Goal: Task Accomplishment & Management: Use online tool/utility

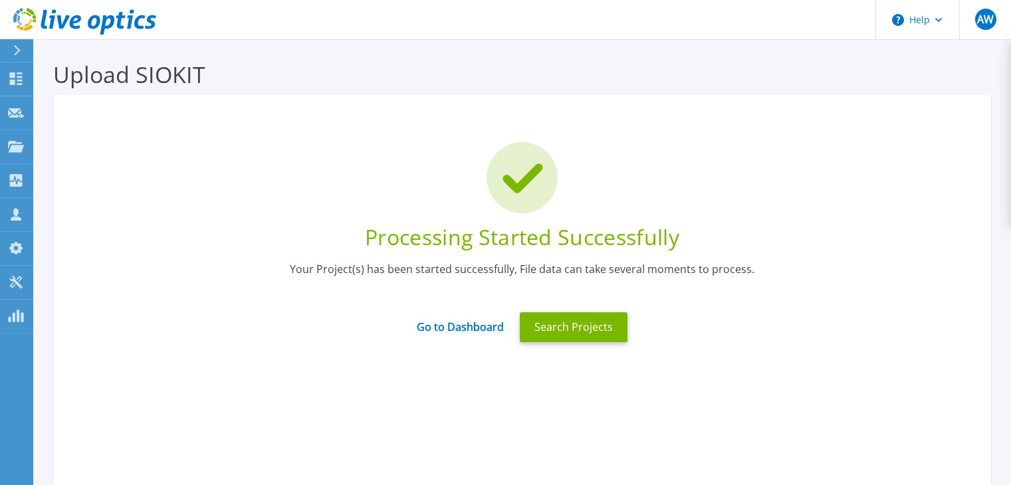
scroll to position [106, 0]
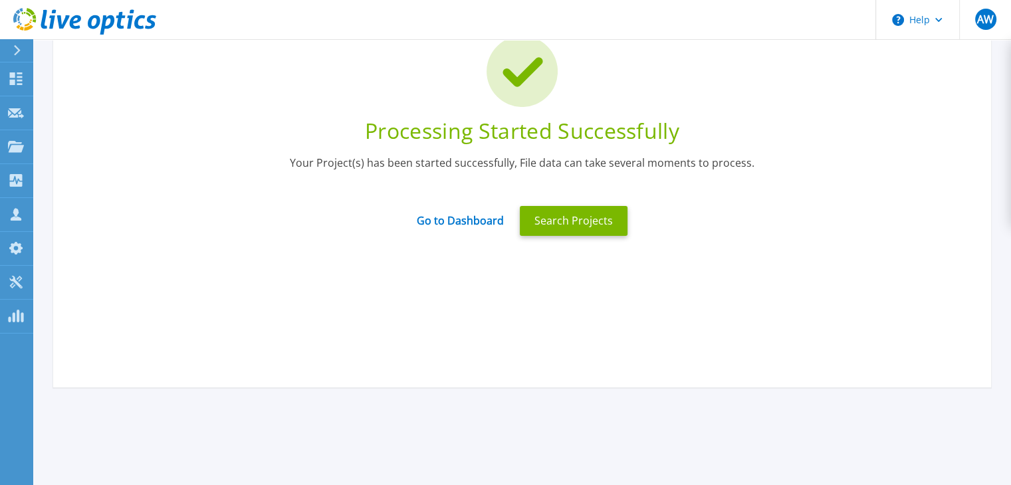
click at [471, 219] on link "Go to Dashboard" at bounding box center [460, 215] width 87 height 25
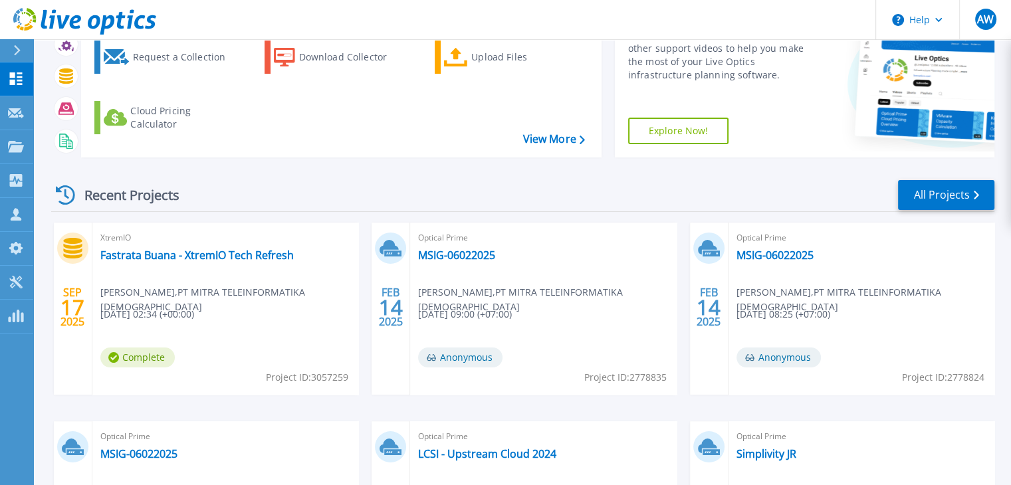
scroll to position [124, 0]
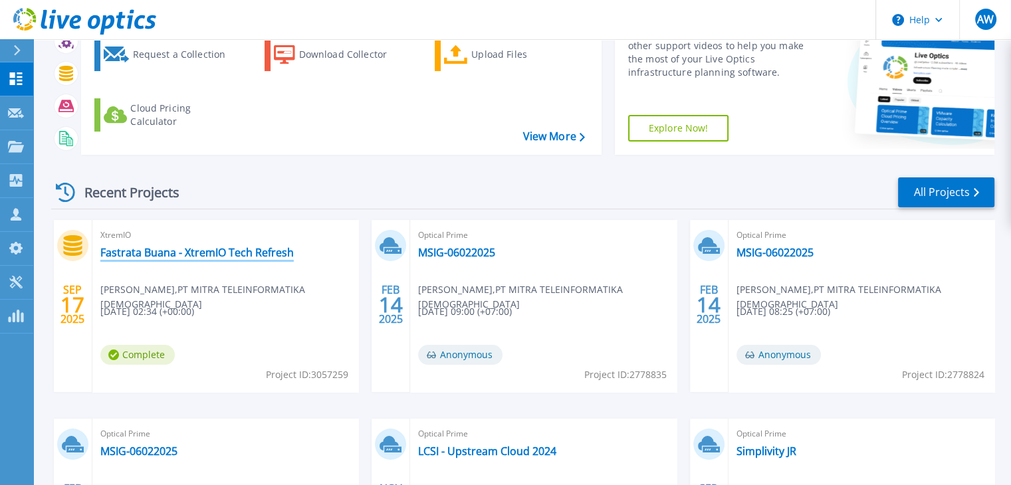
click at [192, 248] on link "Fastrata Buana - XtremIO Tech Refresh" at bounding box center [197, 252] width 194 height 13
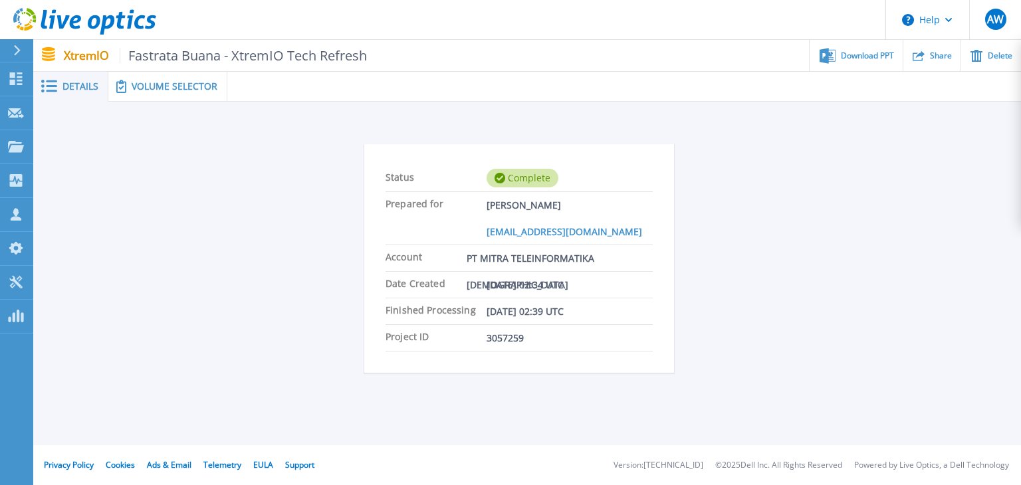
click at [164, 90] on span "Volume Selector" at bounding box center [175, 86] width 86 height 9
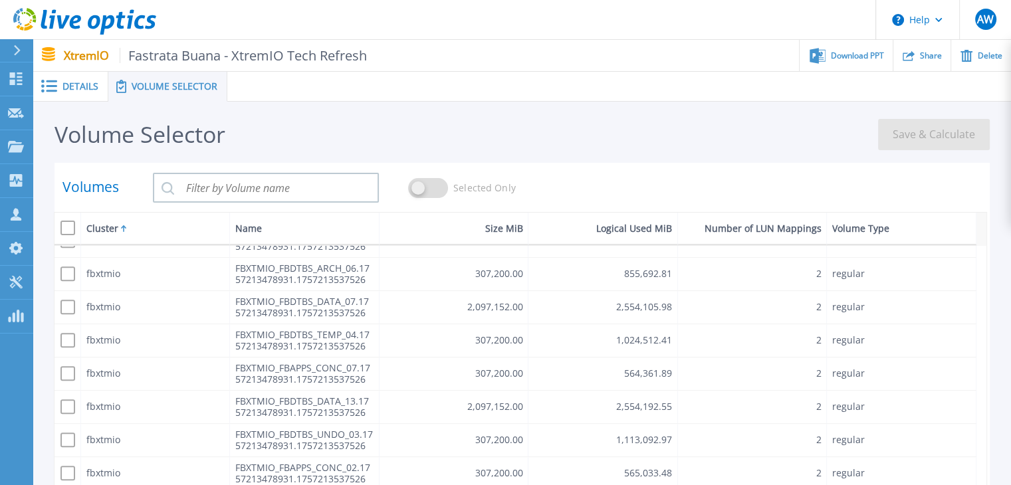
click at [80, 91] on span "Details" at bounding box center [81, 86] width 36 height 9
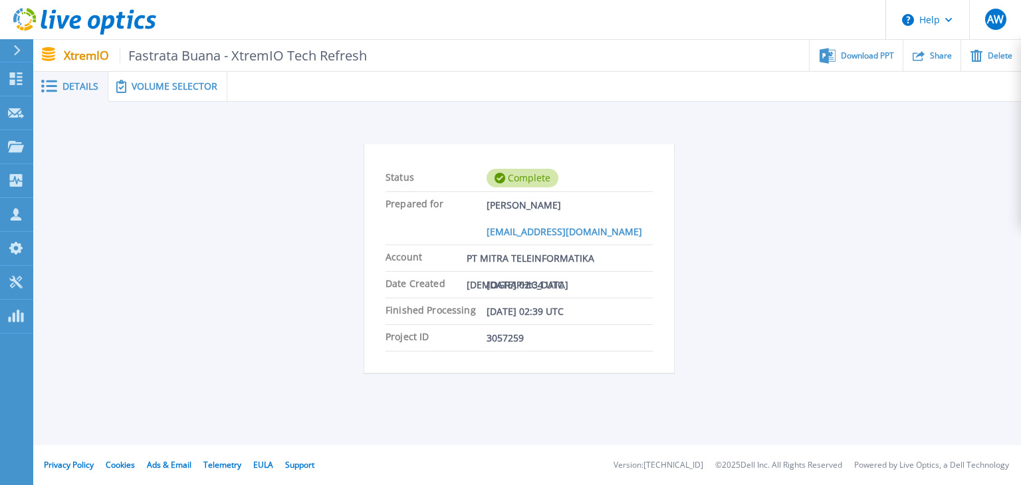
click at [865, 55] on span "Download PPT" at bounding box center [867, 56] width 53 height 8
